Goal: Task Accomplishment & Management: Complete application form

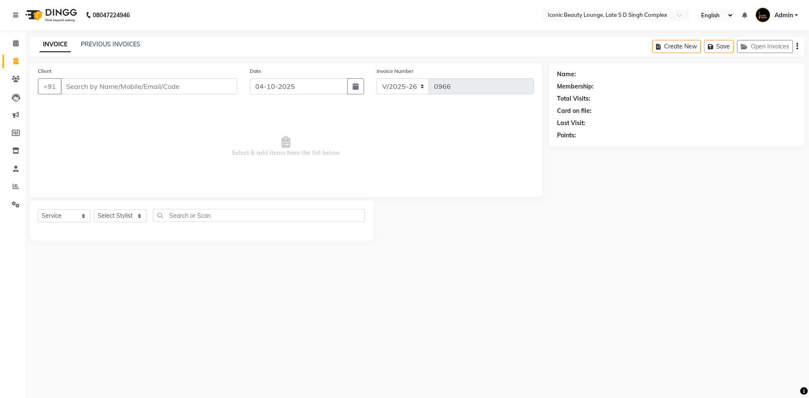
select select "6614"
select select "service"
click at [124, 217] on select "Select Stylist [PERSON_NAME] [PERSON_NAME] [PERSON_NAME] [PERSON_NAME] [PERSON_…" at bounding box center [120, 215] width 53 height 13
select select "58605"
click at [94, 209] on select "Select Stylist [PERSON_NAME] [PERSON_NAME] [PERSON_NAME] [PERSON_NAME] [PERSON_…" at bounding box center [120, 215] width 53 height 13
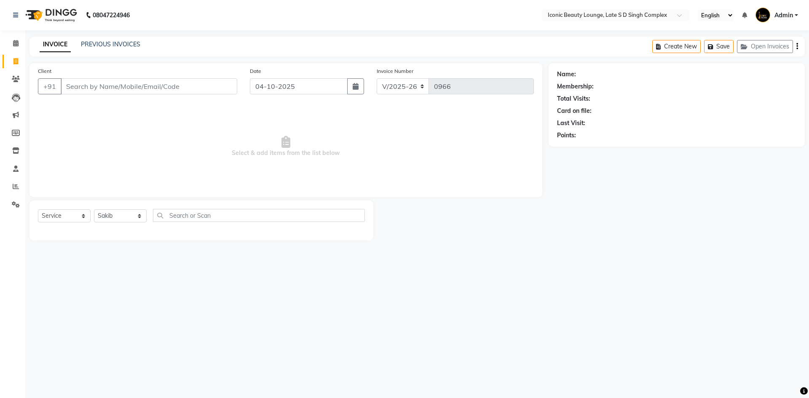
click at [135, 229] on div at bounding box center [201, 229] width 327 height 0
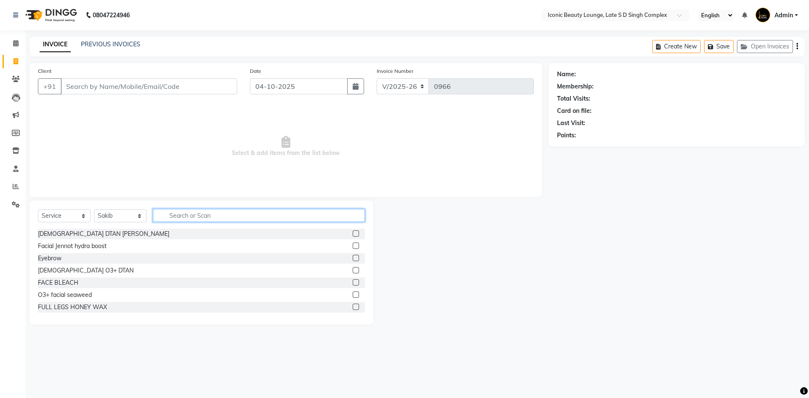
click at [219, 220] on input "text" at bounding box center [259, 215] width 212 height 13
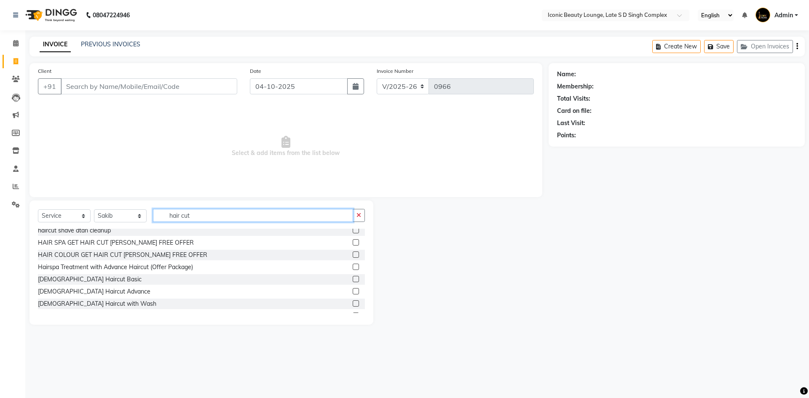
scroll to position [84, 0]
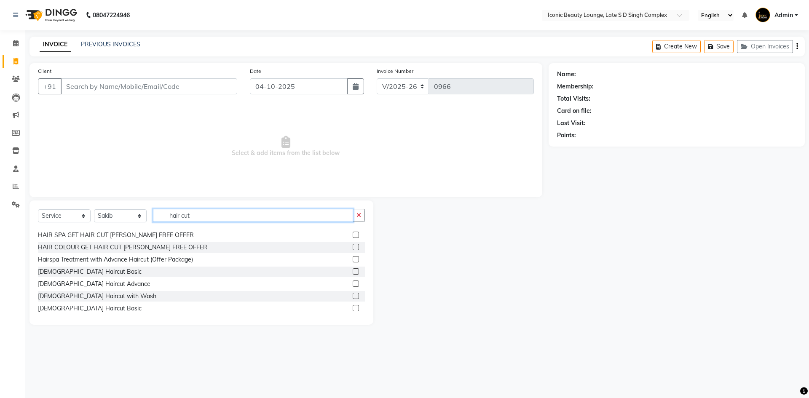
type input "hair cut"
click at [353, 308] on label at bounding box center [356, 308] width 6 height 6
click at [353, 308] on input "checkbox" at bounding box center [355, 308] width 5 height 5
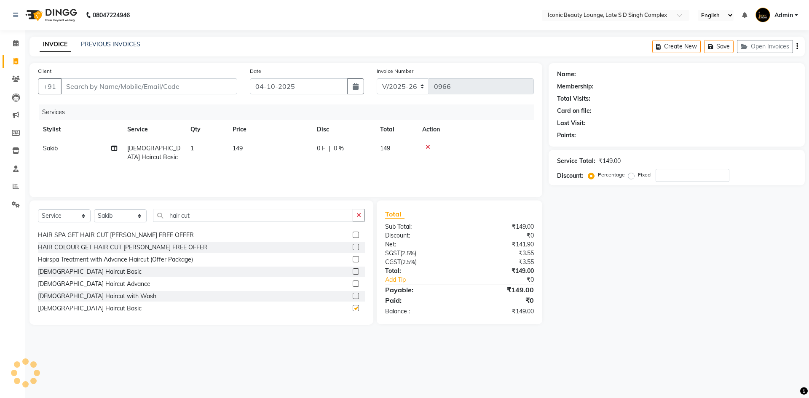
checkbox input "false"
click at [194, 90] on input "Client" at bounding box center [149, 86] width 177 height 16
click at [184, 90] on input "Client" at bounding box center [149, 86] width 177 height 16
type input "a"
type input "0"
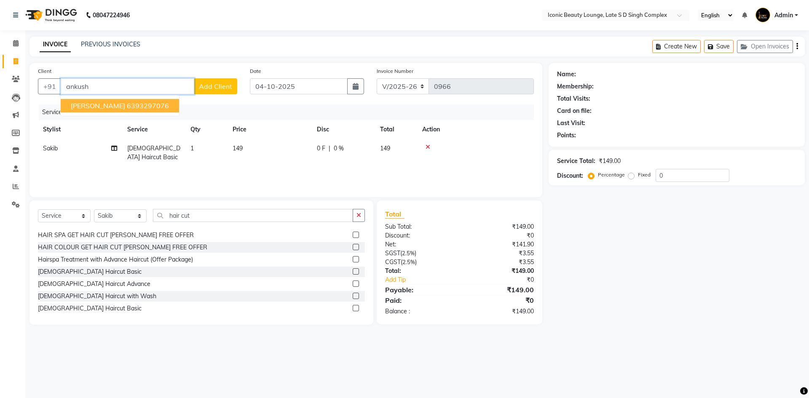
click at [155, 106] on ngb-highlight "6393297076" at bounding box center [148, 106] width 42 height 8
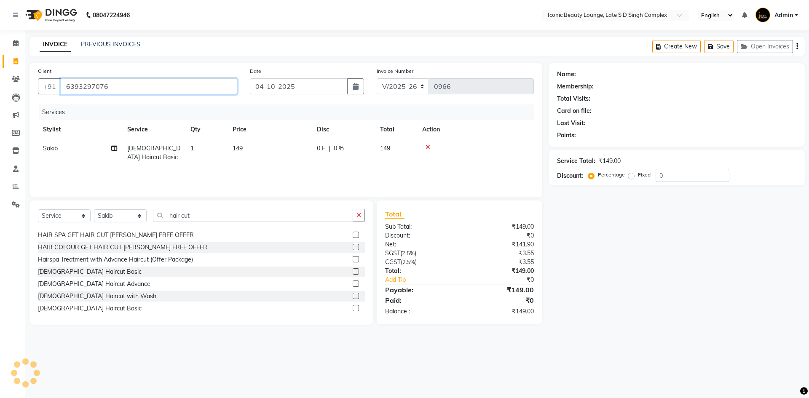
type input "6393297076"
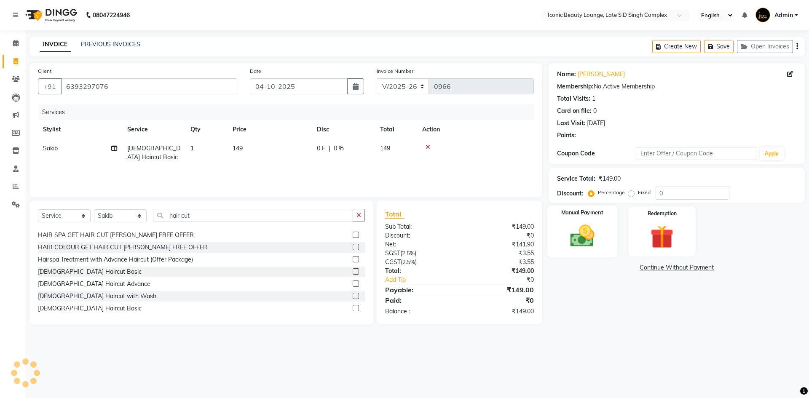
click at [584, 220] on div "Manual Payment" at bounding box center [582, 232] width 70 height 52
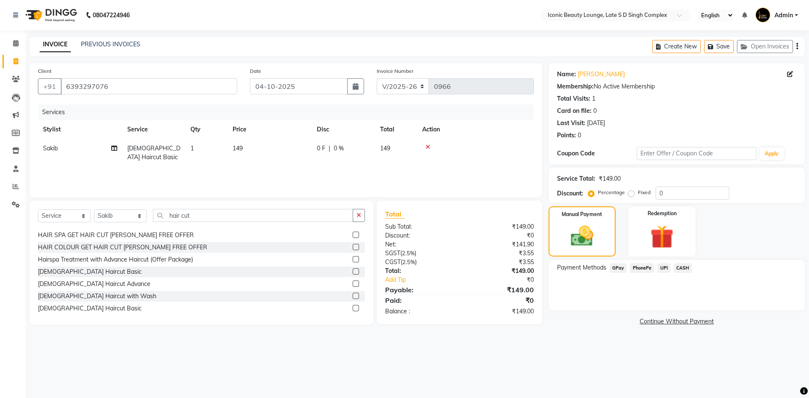
click at [638, 194] on label "Fixed" at bounding box center [644, 193] width 13 height 8
click at [630, 194] on input "Fixed" at bounding box center [633, 193] width 6 height 6
radio input "true"
click at [638, 194] on label "Fixed" at bounding box center [644, 193] width 13 height 8
click at [630, 194] on input "Fixed" at bounding box center [633, 193] width 6 height 6
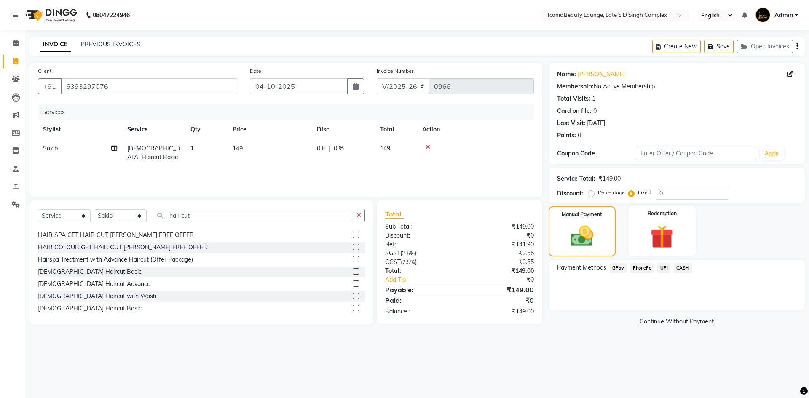
click at [666, 268] on span "UPI" at bounding box center [663, 268] width 13 height 10
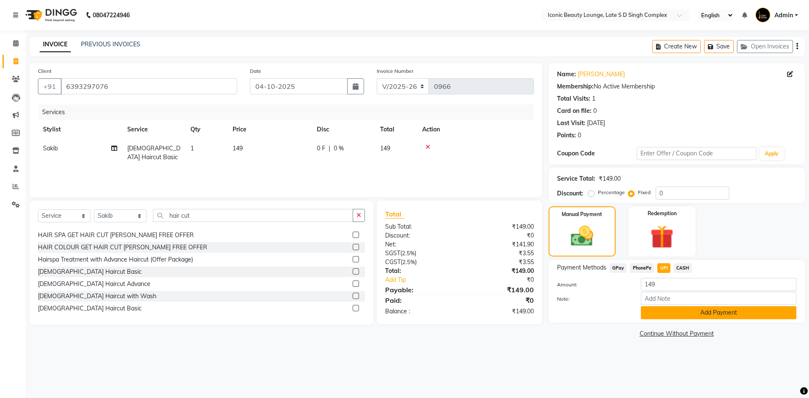
click at [684, 310] on button "Add Payment" at bounding box center [718, 312] width 155 height 13
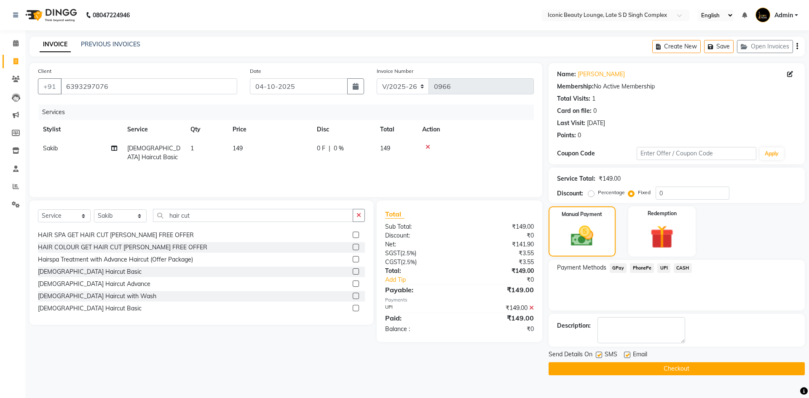
click at [685, 368] on button "Checkout" at bounding box center [677, 368] width 256 height 13
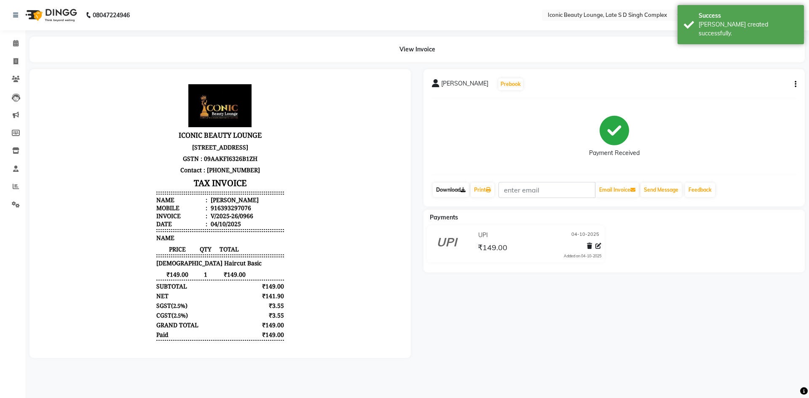
click at [458, 185] on link "Download" at bounding box center [451, 190] width 36 height 14
click at [481, 188] on link "Print" at bounding box center [483, 190] width 24 height 14
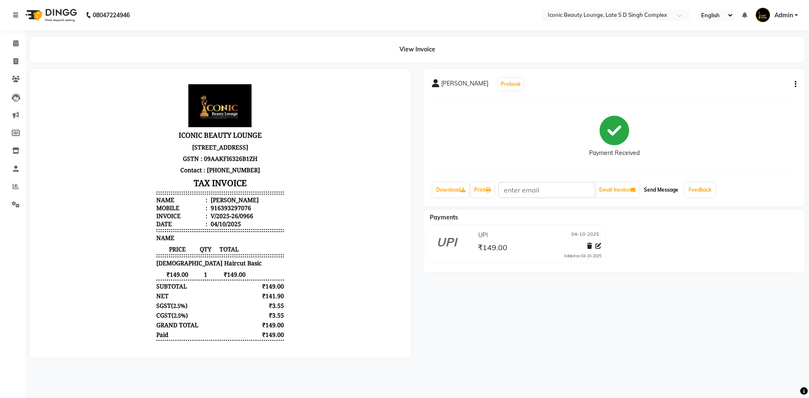
click at [663, 188] on button "Send Message" at bounding box center [660, 190] width 41 height 14
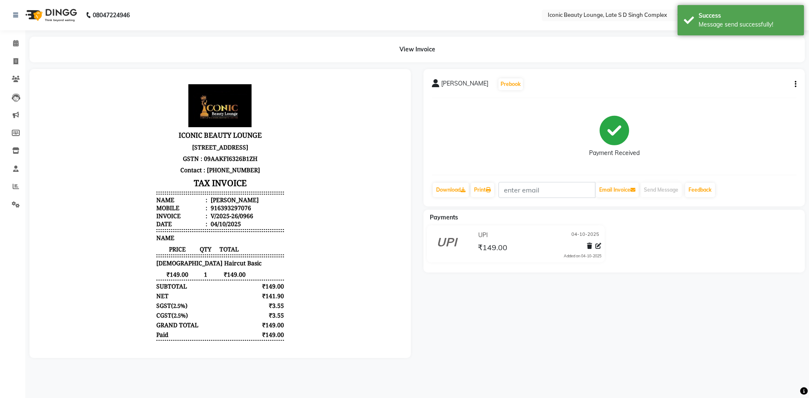
click at [484, 179] on div "[PERSON_NAME] Prebook Payment Received Download Print Email Invoice Send Messag…" at bounding box center [613, 137] width 381 height 137
click at [490, 187] on link "Print" at bounding box center [483, 190] width 24 height 14
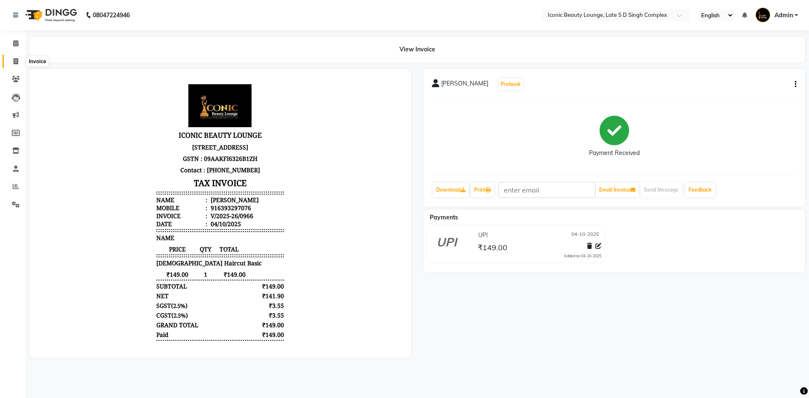
click at [19, 65] on span at bounding box center [15, 62] width 15 height 10
select select "service"
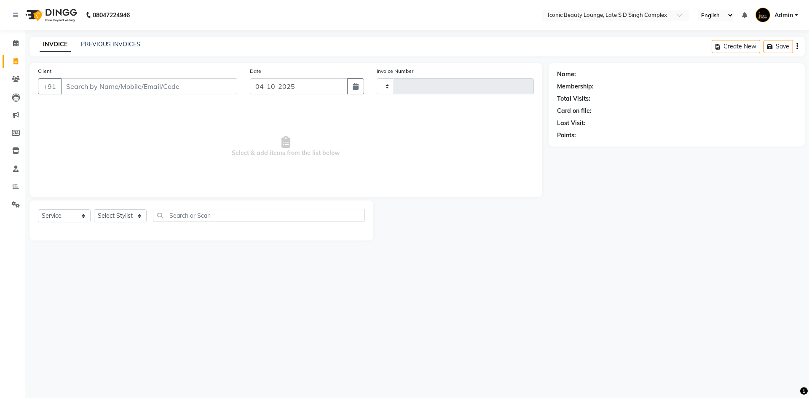
type input "0967"
select select "6614"
click at [125, 83] on input "Client" at bounding box center [149, 86] width 177 height 16
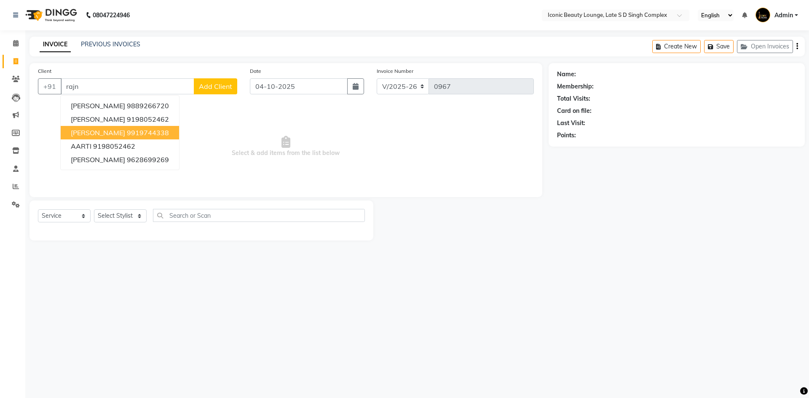
click at [117, 131] on span "[PERSON_NAME]" at bounding box center [98, 132] width 54 height 8
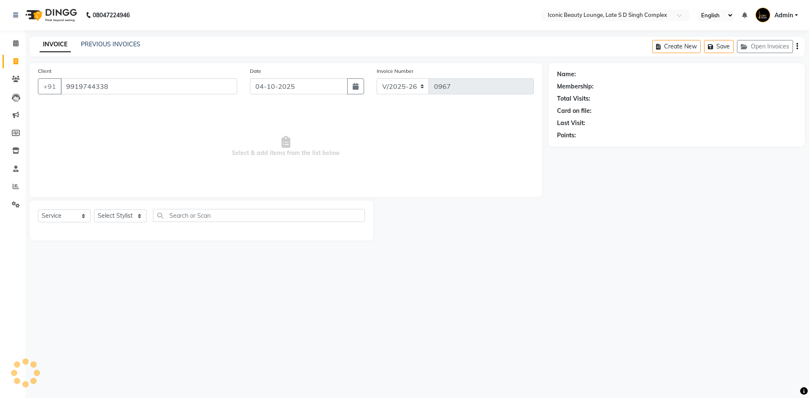
type input "9919744338"
click at [131, 214] on select "Select Stylist [PERSON_NAME] [PERSON_NAME] [PERSON_NAME] [PERSON_NAME] [PERSON_…" at bounding box center [120, 215] width 53 height 13
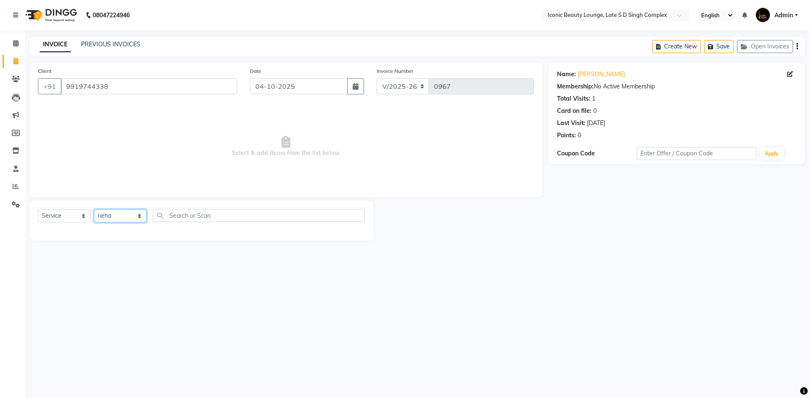
click at [94, 209] on select "Select Stylist [PERSON_NAME] [PERSON_NAME] [PERSON_NAME] [PERSON_NAME] [PERSON_…" at bounding box center [120, 215] width 53 height 13
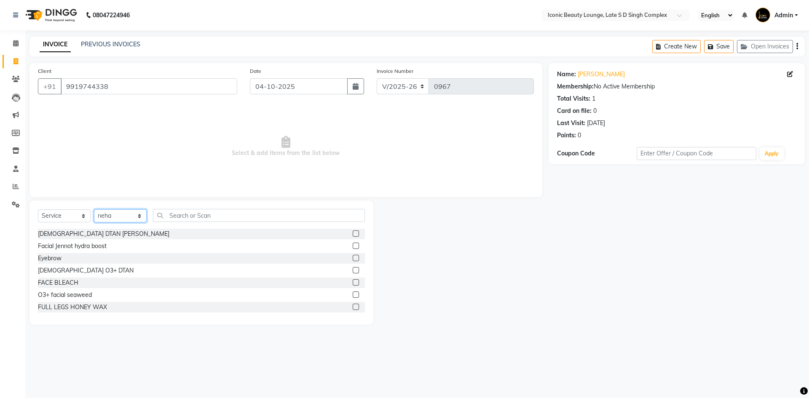
click at [140, 221] on select "Select Stylist [PERSON_NAME] [PERSON_NAME] [PERSON_NAME] [PERSON_NAME] [PERSON_…" at bounding box center [120, 215] width 53 height 13
select select "57161"
click at [94, 209] on select "Select Stylist [PERSON_NAME] [PERSON_NAME] [PERSON_NAME] [PERSON_NAME] [PERSON_…" at bounding box center [120, 215] width 53 height 13
click at [220, 217] on input "text" at bounding box center [259, 215] width 212 height 13
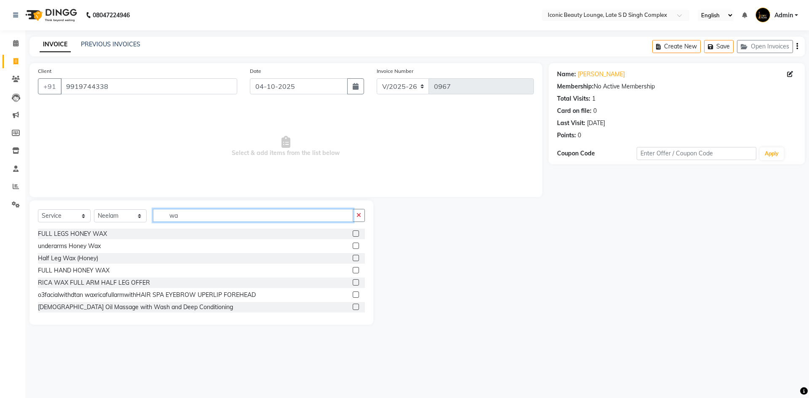
type input "wa"
click at [353, 241] on div at bounding box center [359, 246] width 12 height 11
click at [353, 246] on label at bounding box center [356, 246] width 6 height 6
click at [353, 246] on input "checkbox" at bounding box center [355, 246] width 5 height 5
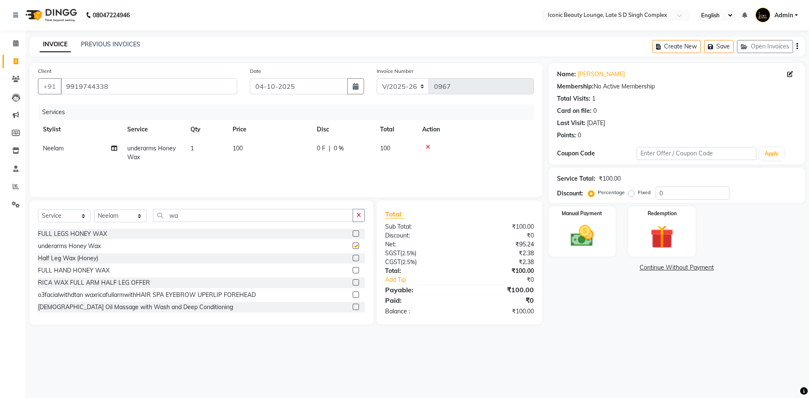
checkbox input "false"
click at [638, 194] on label "Fixed" at bounding box center [644, 193] width 13 height 8
click at [632, 194] on input "Fixed" at bounding box center [633, 193] width 6 height 6
radio input "true"
click at [605, 216] on div "Manual Payment" at bounding box center [582, 232] width 70 height 52
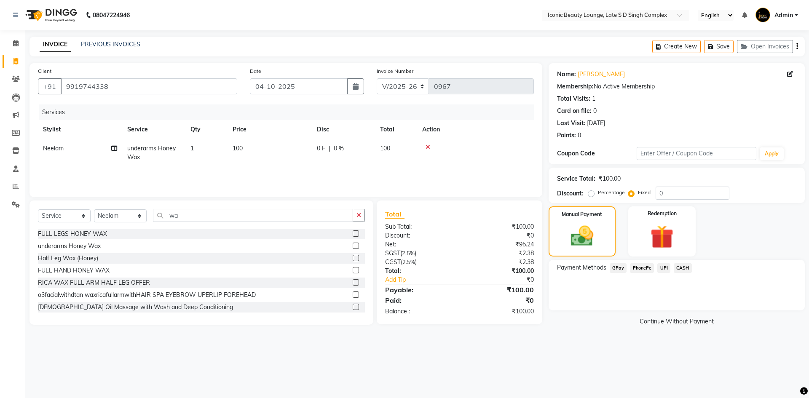
click at [681, 268] on span "CASH" at bounding box center [683, 268] width 18 height 10
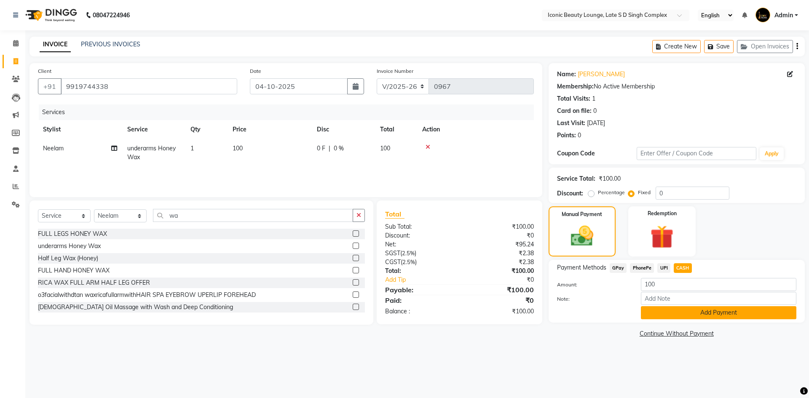
click at [674, 314] on button "Add Payment" at bounding box center [718, 312] width 155 height 13
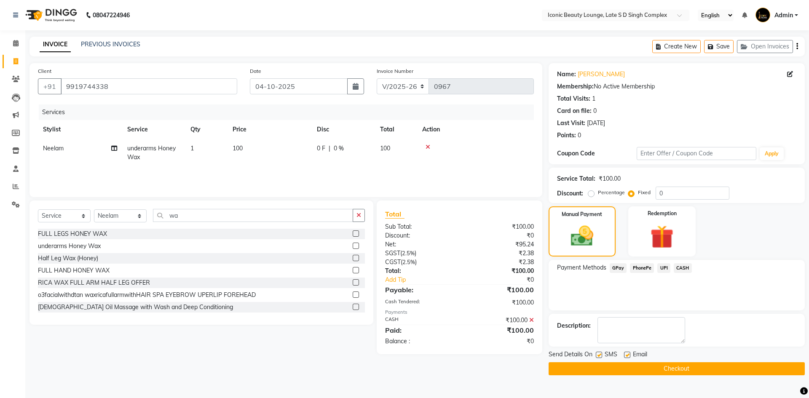
click at [649, 367] on button "Checkout" at bounding box center [677, 368] width 256 height 13
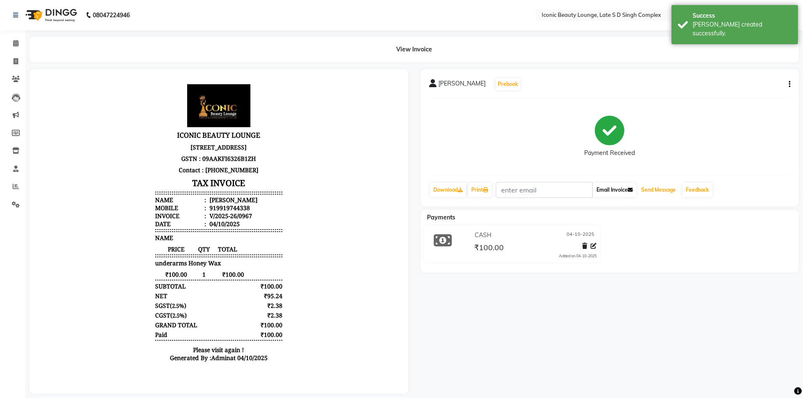
drag, startPoint x: 664, startPoint y: 188, endPoint x: 623, endPoint y: 188, distance: 41.3
click at [664, 188] on button "Send Message" at bounding box center [657, 190] width 41 height 14
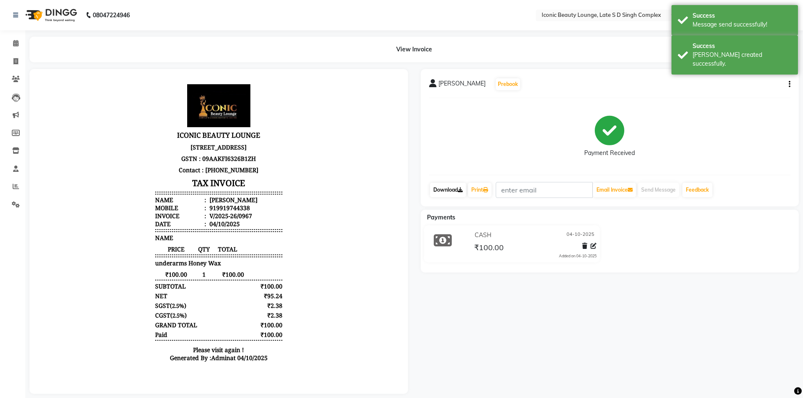
click at [454, 187] on link "Download" at bounding box center [448, 190] width 36 height 14
click at [483, 189] on link "Print" at bounding box center [480, 190] width 24 height 14
click at [14, 60] on icon at bounding box center [15, 61] width 5 height 6
select select "service"
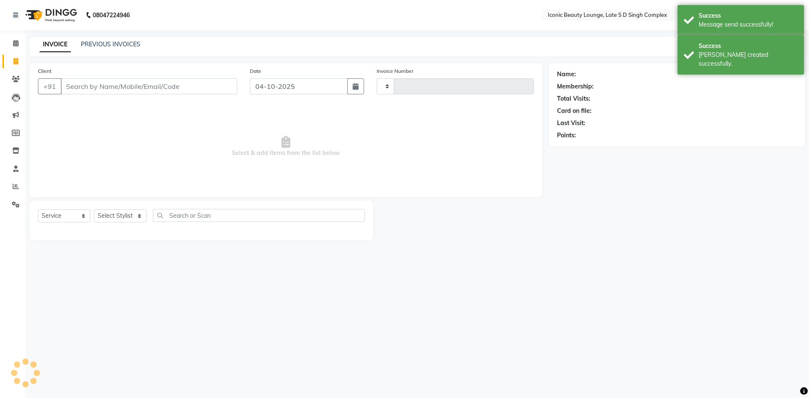
type input "0968"
select select "6614"
